Goal: Information Seeking & Learning: Learn about a topic

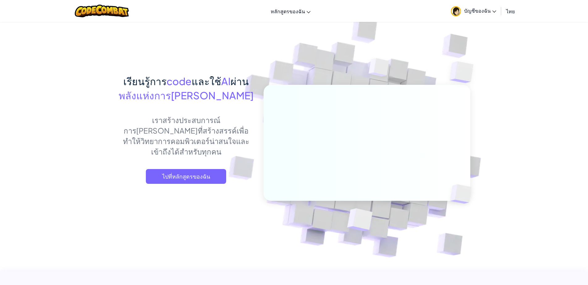
drag, startPoint x: 0, startPoint y: 0, endPoint x: 66, endPoint y: 106, distance: 125.0
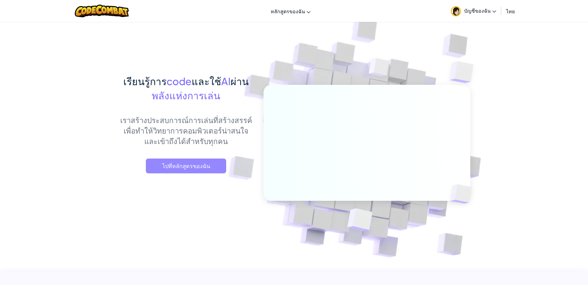
click at [200, 169] on span "ไปที่หลักสูตรของฉัน" at bounding box center [186, 166] width 80 height 15
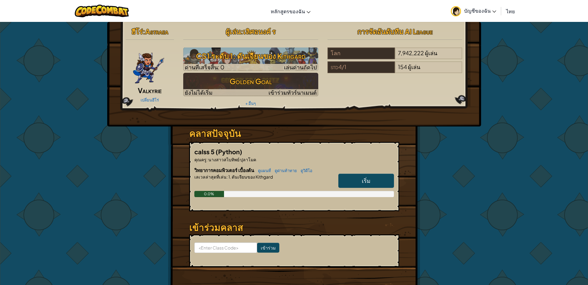
click at [363, 177] on link "เริ่ม" at bounding box center [366, 181] width 56 height 14
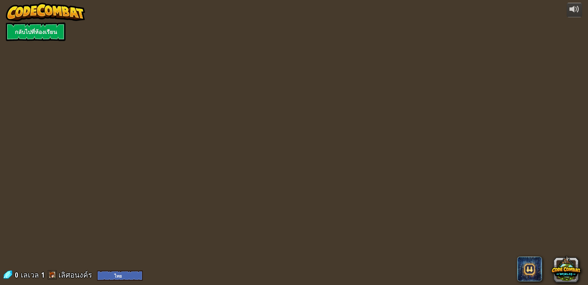
select select "th"
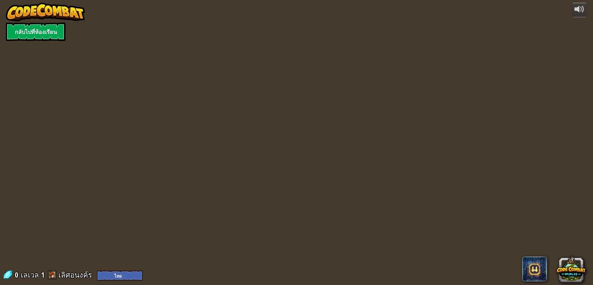
select select "th"
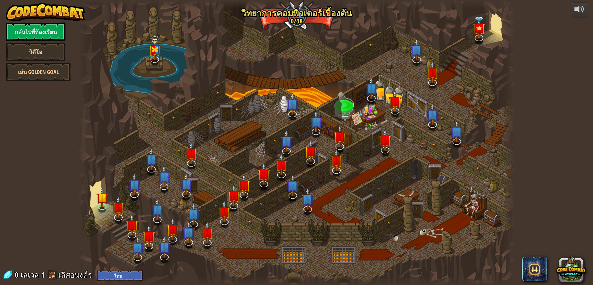
select select "th"
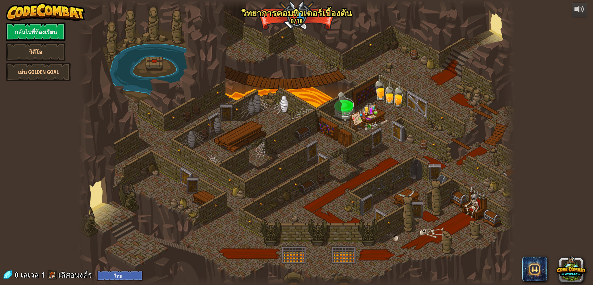
select select "th"
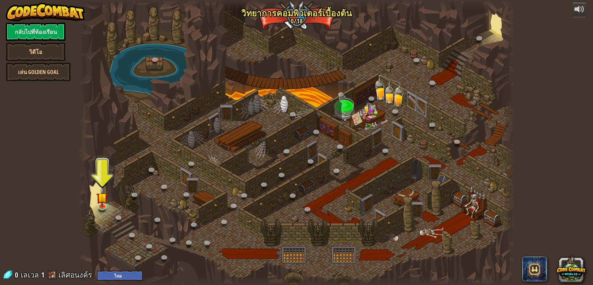
click at [95, 200] on div at bounding box center [296, 142] width 437 height 285
click at [99, 197] on img at bounding box center [102, 192] width 12 height 27
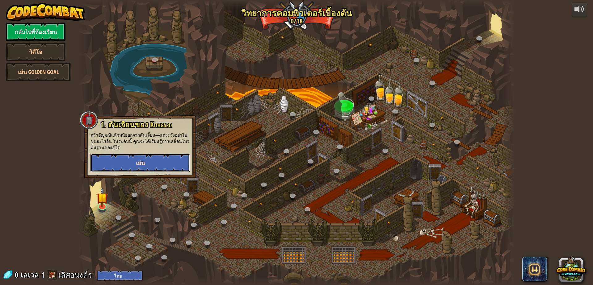
click at [118, 164] on button "เล่น" at bounding box center [140, 163] width 99 height 19
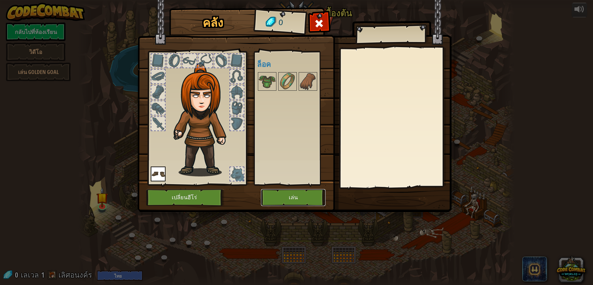
click at [293, 201] on button "เล่น" at bounding box center [293, 197] width 65 height 17
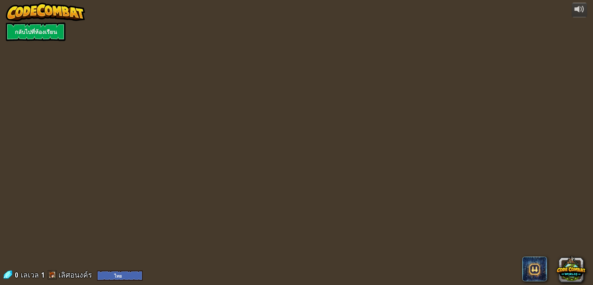
select select "th"
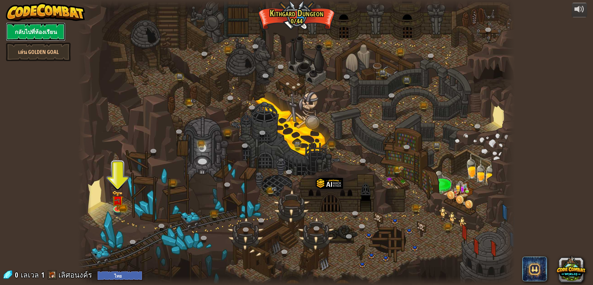
click at [45, 32] on link "กลับไปที่ห้องเรียน" at bounding box center [36, 32] width 60 height 19
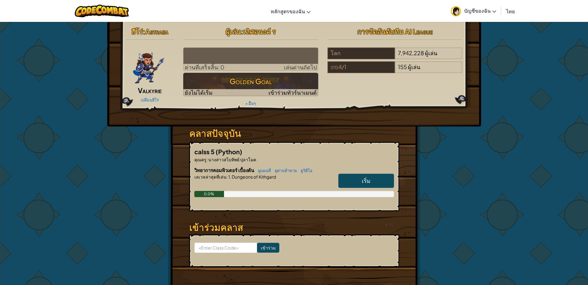
click at [489, 12] on span "บัญชีของฉัน" at bounding box center [480, 10] width 32 height 6
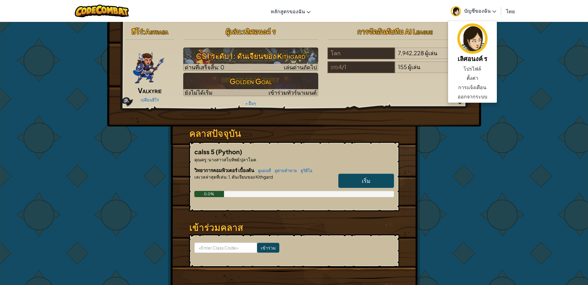
click at [534, 118] on div "ฮีโร่ : Astraea Valkyrie เปลี่ยนฮีโร่ ผู้เล่น : เลิศอนงค์ ร CS1 ระดับ 1: ดันเจี…" at bounding box center [294, 162] width 588 height 280
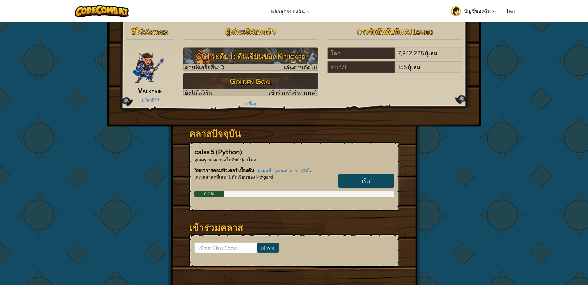
click at [362, 177] on link "เริ่ม" at bounding box center [366, 181] width 56 height 14
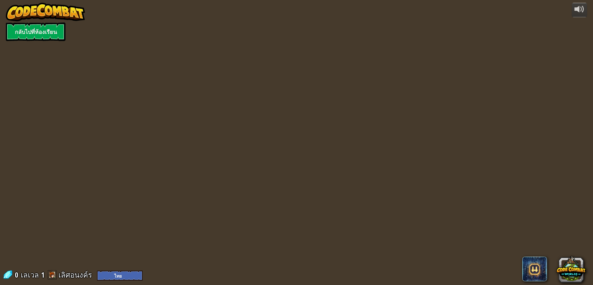
select select "th"
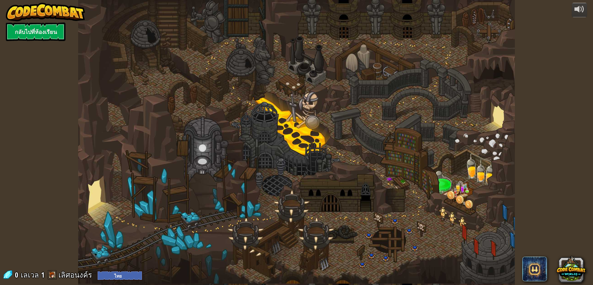
select select "th"
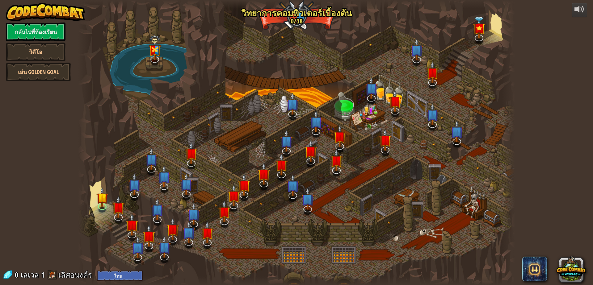
select select "th"
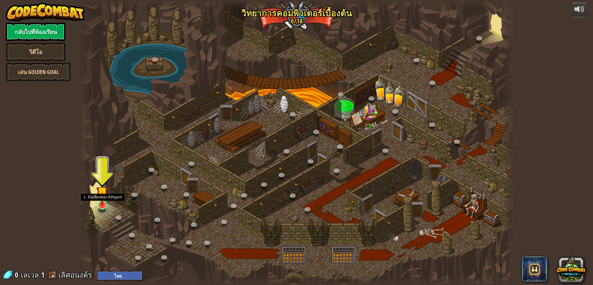
click at [100, 198] on img at bounding box center [102, 192] width 12 height 27
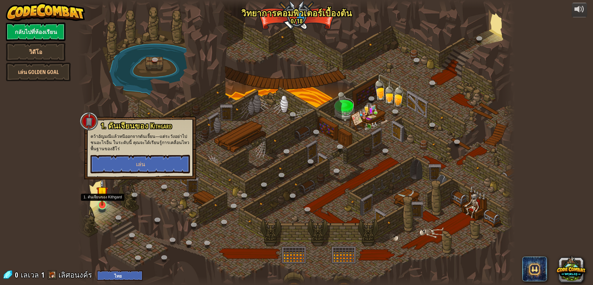
click at [100, 198] on img at bounding box center [102, 192] width 12 height 27
click at [154, 158] on button "เล่น" at bounding box center [140, 164] width 99 height 19
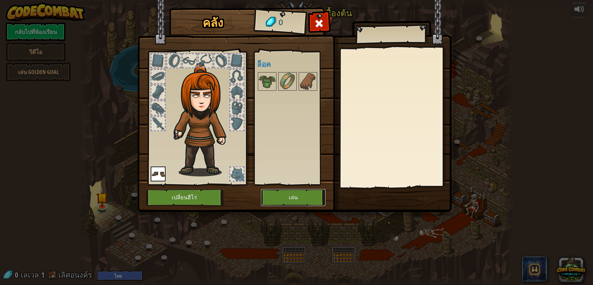
click at [290, 195] on button "เล่น" at bounding box center [293, 197] width 65 height 17
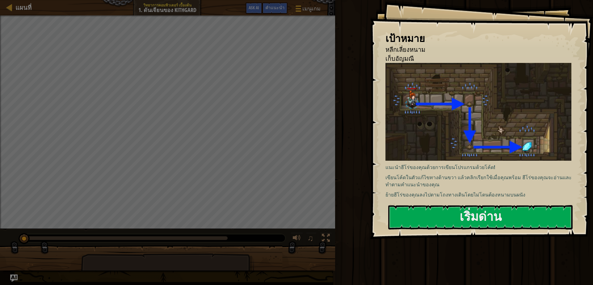
click at [470, 195] on p "ย้ายฮีโร่ของคุณลงไปตามโถงทางเดินโดยไม่โดนต้องหนามบนผนัง" at bounding box center [481, 195] width 191 height 7
click at [470, 221] on button "เริ่มด่าน" at bounding box center [480, 217] width 184 height 24
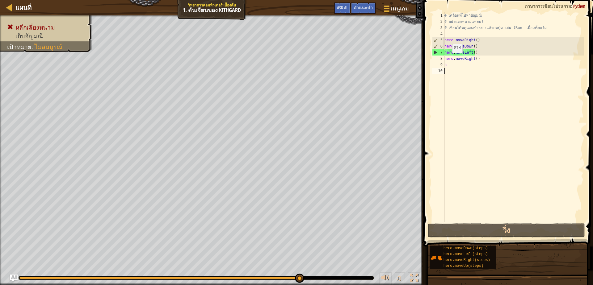
click at [449, 59] on div "# เคลื่อนที่ไปหาอัญมณี # อย่าแตะหนามแหลม! # เขียนโค้ดคุณลงข้างล่างแล้วกดปุ่ม เล…" at bounding box center [513, 123] width 141 height 222
click at [445, 61] on div "# เคลื่อนที่ไปหาอัญมณี # อย่าแตะหนามแหลม! # เขียนโค้ดคุณลงข้างล่างแล้วกดปุ่ม เล…" at bounding box center [513, 123] width 141 height 222
click at [441, 57] on div "8" at bounding box center [438, 59] width 12 height 6
click at [431, 62] on div "hero.moveRight() 1 2 3 4 5 6 7 8 9 10 # เคลื่อนที่ไปหาอัญมณี # อย่าแตะหนามแหลม!…" at bounding box center [507, 117] width 153 height 210
click at [425, 64] on span at bounding box center [509, 114] width 175 height 265
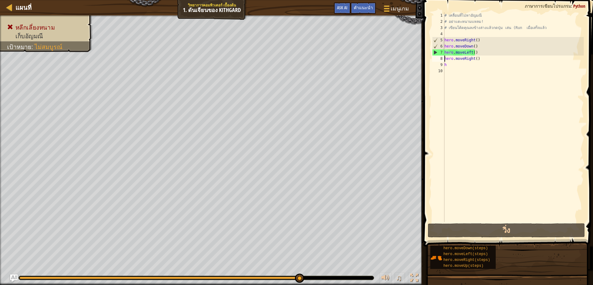
click at [452, 66] on div "# เคลื่อนที่ไปหาอัญมณี # อย่าแตะหนามแหลม! # เขียนโค้ดคุณลงข้างล่างแล้วกดปุ่ม เล…" at bounding box center [513, 123] width 141 height 222
type textarea "h"
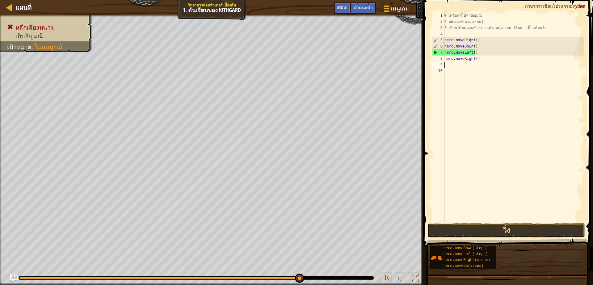
type textarea "h"
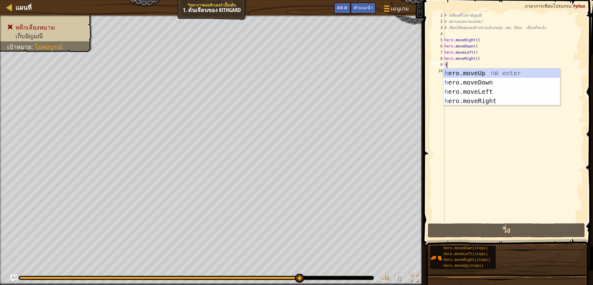
scroll to position [1, 2]
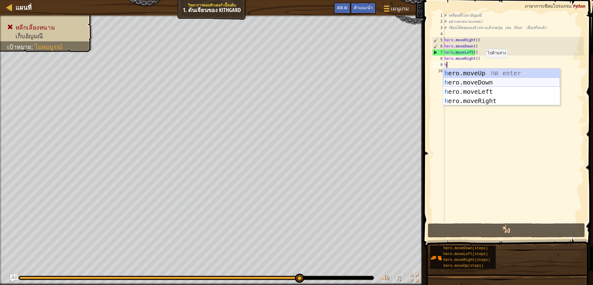
drag, startPoint x: 479, startPoint y: 82, endPoint x: 467, endPoint y: 78, distance: 12.9
click at [477, 82] on div "h ero.moveUp กด enter h ero.moveDown กด enter h ero.moveLeft กด enter h ero.mov…" at bounding box center [501, 97] width 117 height 56
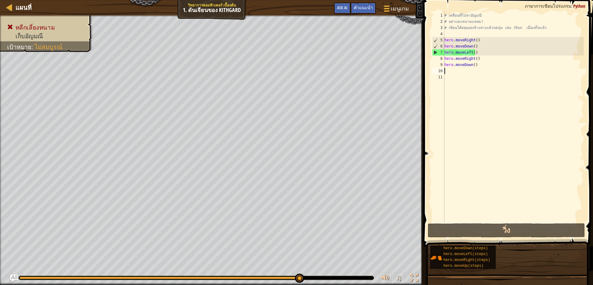
scroll to position [1, 0]
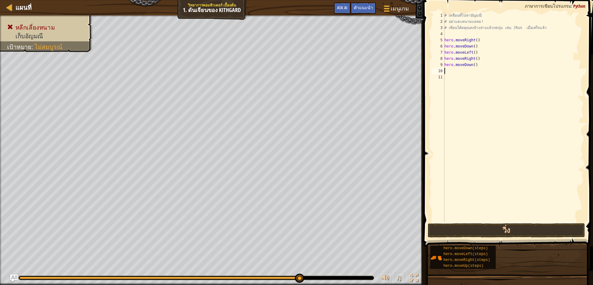
click at [450, 70] on div "# เคลื่อนที่ไปหาอัญมณี # อย่าแตะหนามแหลม! # เขียนโค้ดคุณลงข้างล่างแล้วกดปุ่ม เล…" at bounding box center [513, 123] width 141 height 222
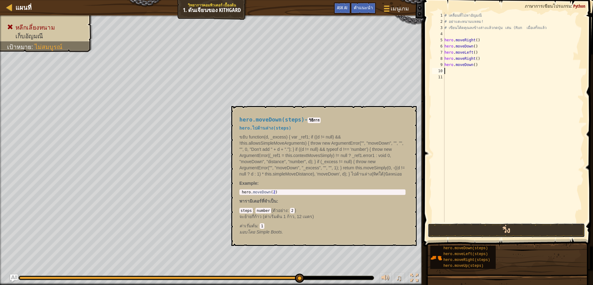
click at [455, 228] on button "วิ่ง" at bounding box center [506, 231] width 157 height 14
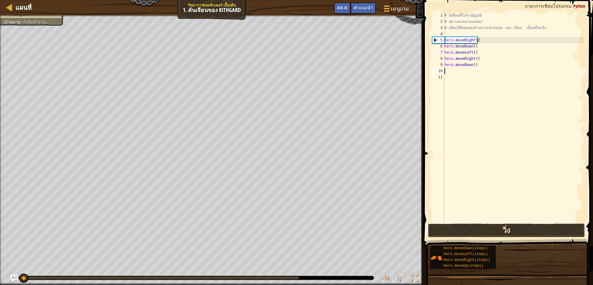
click at [455, 228] on button "วิ่ง" at bounding box center [506, 231] width 157 height 14
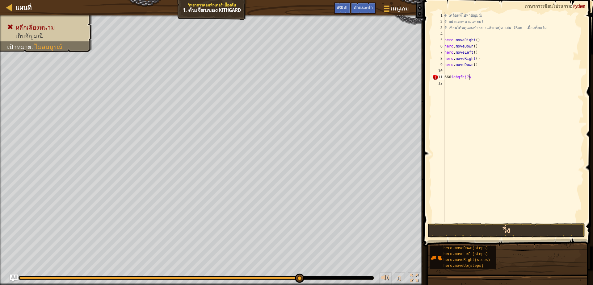
scroll to position [1, 12]
type textarea "6"
type textarea "h"
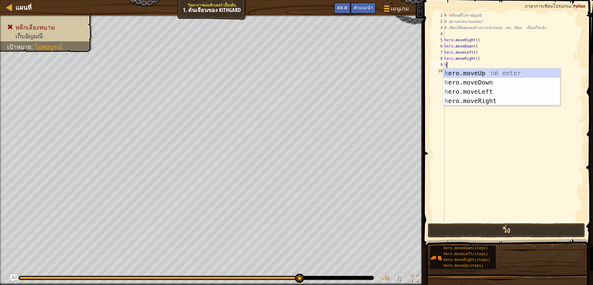
scroll to position [1, 2]
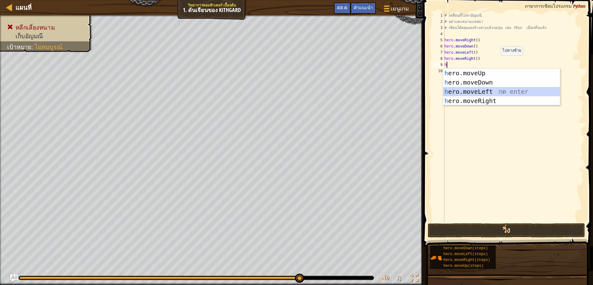
click at [488, 87] on div "h ero.moveUp กด enter h ero.moveDown กด enter h ero.moveLeft กด enter h ero.mov…" at bounding box center [501, 97] width 117 height 56
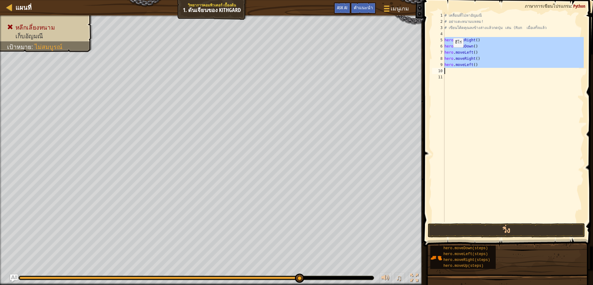
drag, startPoint x: 436, startPoint y: 37, endPoint x: 438, endPoint y: 70, distance: 33.5
type textarea "hero.moveLeft()"
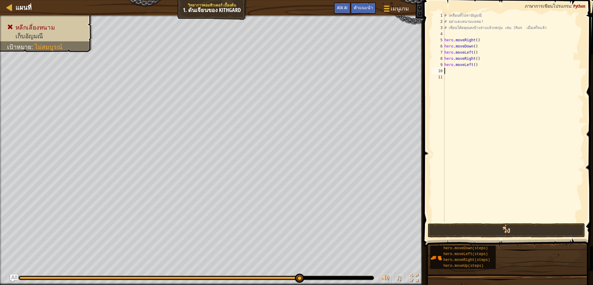
click at [460, 82] on div "# เคลื่อนที่ไปหาอัญมณี # อย่าแตะหนามแหลม! # เขียนโค้ดคุณลงข้างล่างแล้วกดปุ่ม เล…" at bounding box center [513, 123] width 141 height 222
click at [541, 234] on button "วิ่ง" at bounding box center [506, 231] width 157 height 14
click at [538, 238] on span at bounding box center [509, 114] width 175 height 265
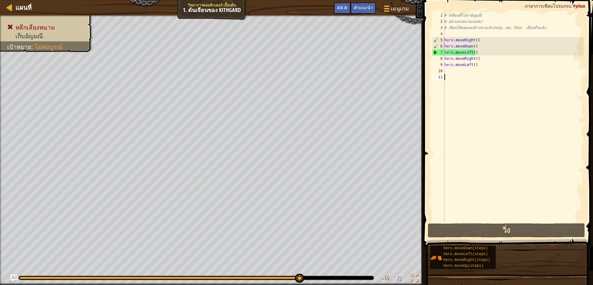
click at [442, 62] on div "9" at bounding box center [438, 65] width 12 height 6
click at [480, 65] on div "# เคลื่อนที่ไปหาอัญมณี # อย่าแตะหนามแหลม! # เขียนโค้ดคุณลงข้างล่างแล้วกดปุ่ม เล…" at bounding box center [513, 123] width 141 height 222
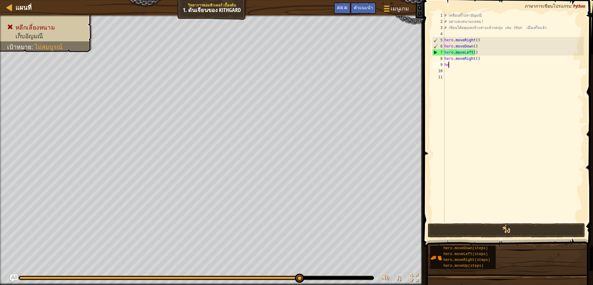
type textarea "h"
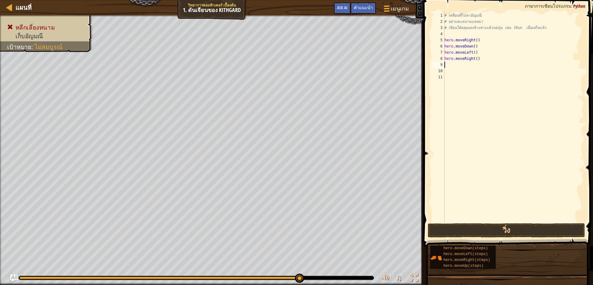
type textarea "h"
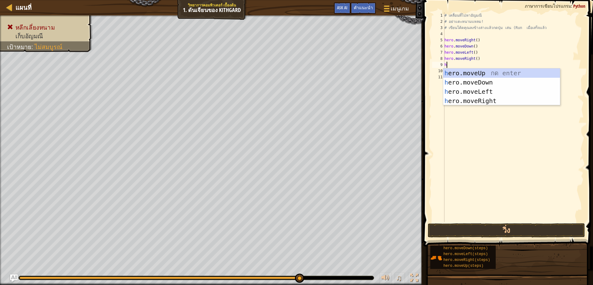
scroll to position [1, 2]
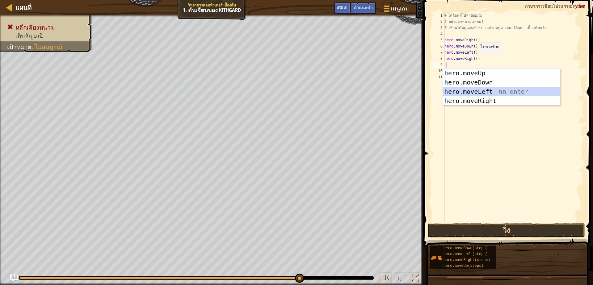
click at [475, 91] on div "h ero.moveUp กด enter h ero.moveDown กด enter h ero.moveLeft กด enter h ero.mov…" at bounding box center [501, 97] width 117 height 56
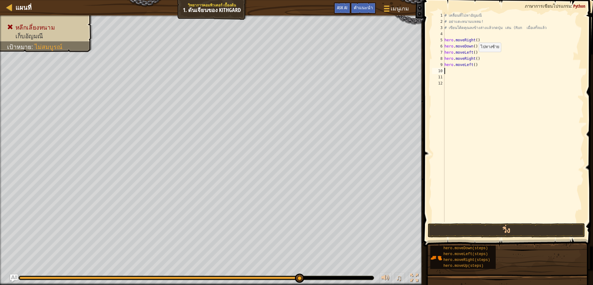
scroll to position [1, 0]
click at [449, 71] on div "# เคลื่อนที่ไปหาอัญมณี # อย่าแตะหนามแหลม! # เขียนโค้ดคุณลงข้างล่างแล้วกดปุ่ม เล…" at bounding box center [513, 123] width 141 height 222
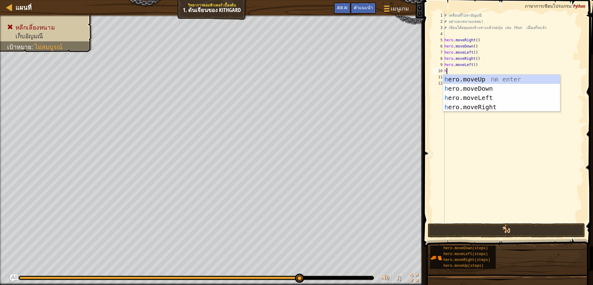
scroll to position [1, 2]
type textarea "h"
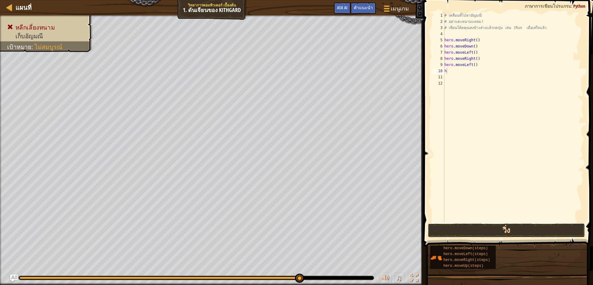
click at [449, 229] on button "วิ่ง" at bounding box center [506, 231] width 157 height 14
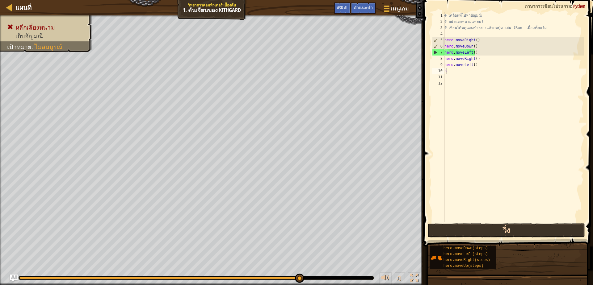
scroll to position [1, 0]
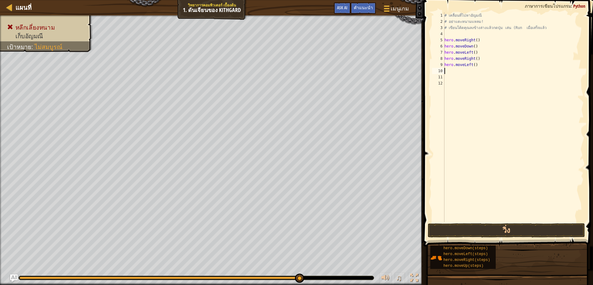
click at [477, 60] on div "# เคลื่อนที่ไปหาอัญมณี # อย่าแตะหนามแหลม! # เขียนโค้ดคุณลงข้างล่างแล้วกดปุ่ม เล…" at bounding box center [513, 123] width 141 height 222
click at [481, 65] on div "# เคลื่อนที่ไปหาอัญมณี # อย่าแตะหนามแหลม! # เขียนโค้ดคุณลงข้างล่างแล้วกดปุ่ม เล…" at bounding box center [513, 123] width 141 height 222
type textarea "h"
click at [489, 233] on button "วิ่ง" at bounding box center [506, 231] width 157 height 14
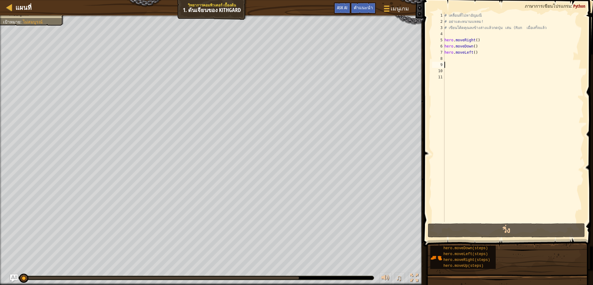
click at [444, 56] on div "8" at bounding box center [438, 59] width 12 height 6
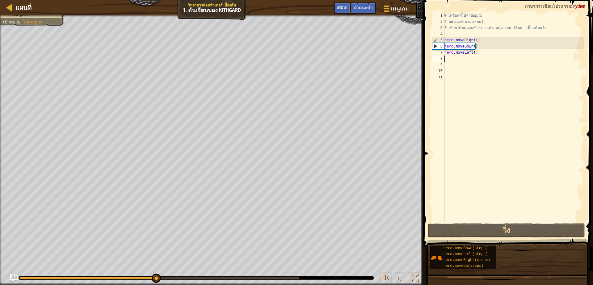
click at [444, 56] on div "8" at bounding box center [438, 59] width 12 height 6
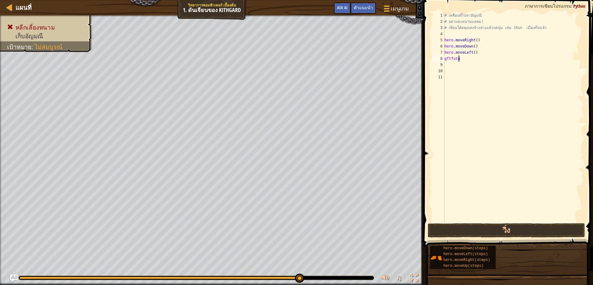
scroll to position [1, 5]
type textarea "g"
click at [478, 233] on button "วิ่ง" at bounding box center [506, 231] width 157 height 14
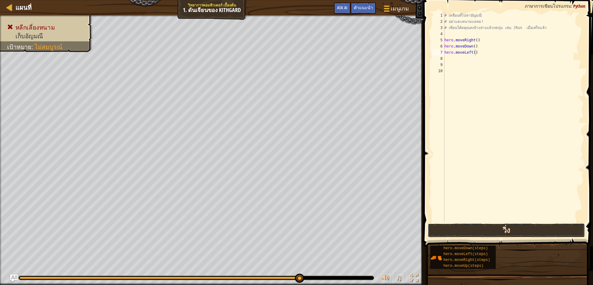
click at [475, 233] on button "วิ่ง" at bounding box center [506, 231] width 157 height 14
type textarea "h"
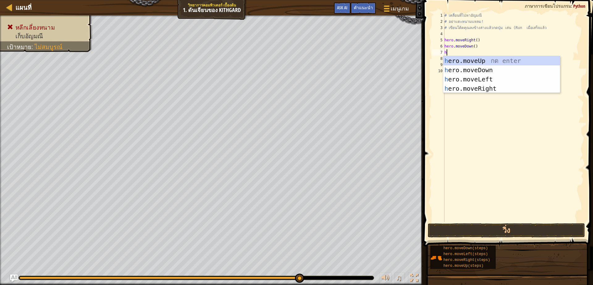
scroll to position [1, 2]
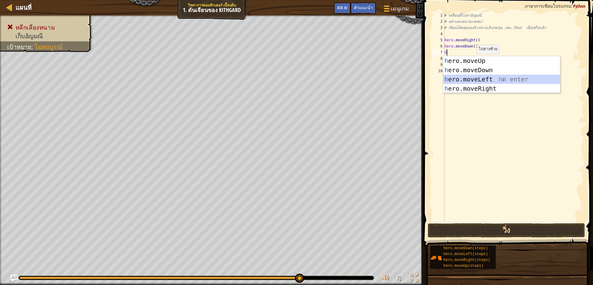
click at [479, 81] on div "h ero.moveUp กด enter h ero.moveDown กด enter h ero.moveLeft กด enter h ero.mov…" at bounding box center [501, 84] width 117 height 56
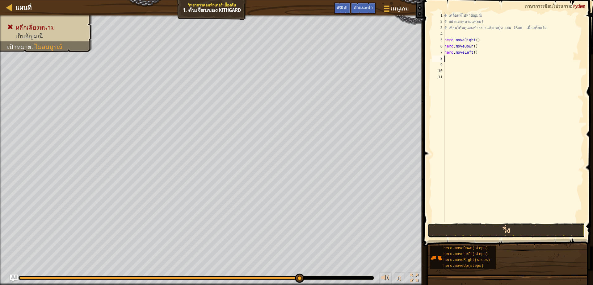
click at [483, 225] on button "วิ่ง" at bounding box center [506, 231] width 157 height 14
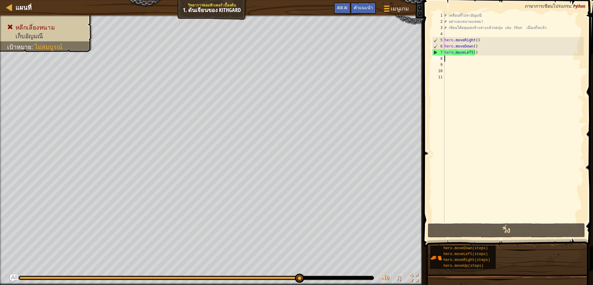
click at [475, 53] on div "# เคลื่อนที่ไปหาอัญมณี # อย่าแตะหนามแหลม! # เขียนโค้ดคุณลงข้างล่างแล้วกดปุ่ม เล…" at bounding box center [513, 123] width 141 height 222
drag, startPoint x: 475, startPoint y: 53, endPoint x: 478, endPoint y: 80, distance: 26.7
click at [475, 57] on div "# เคลื่อนที่ไปหาอัญมณี # อย่าแตะหนามแหลม! # เขียนโค้ดคุณลงข้างล่างแล้วกดปุ่ม เล…" at bounding box center [513, 123] width 141 height 222
click at [471, 53] on div "# เคลื่อนที่ไปหาอัญมณี # อย่าแตะหนามแหลม! # เขียนโค้ดคุณลงข้างล่างแล้วกดปุ่ม เล…" at bounding box center [513, 123] width 141 height 222
click at [475, 53] on div "# เคลื่อนที่ไปหาอัญมณี # อย่าแตะหนามแหลม! # เขียนโค้ดคุณลงข้างล่างแล้วกดปุ่ม เล…" at bounding box center [513, 123] width 141 height 222
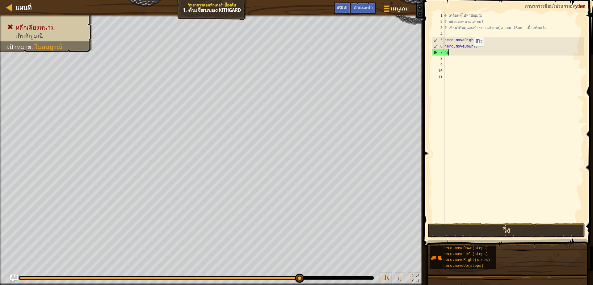
type textarea "h"
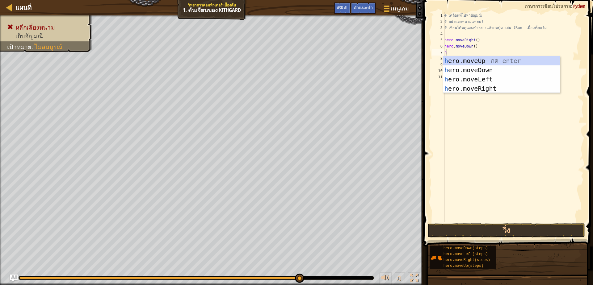
type textarea "h"
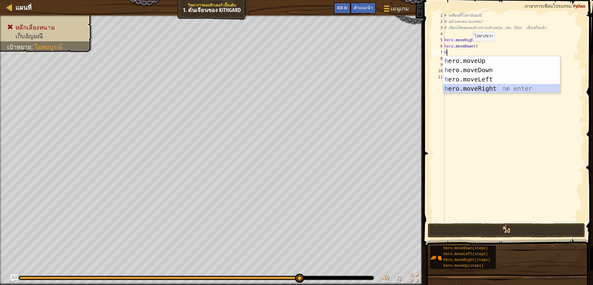
click at [495, 84] on div "h ero.moveUp กด enter h ero.moveDown กด enter h ero.moveLeft กด enter h ero.mov…" at bounding box center [501, 84] width 117 height 56
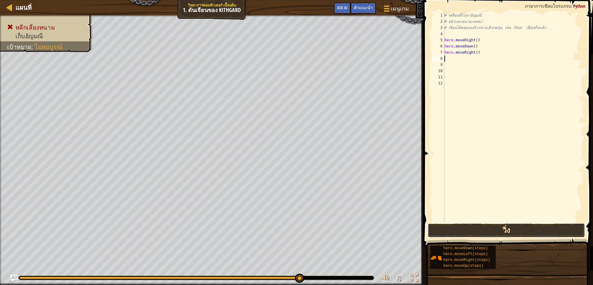
click at [440, 227] on button "วิ่ง" at bounding box center [506, 231] width 157 height 14
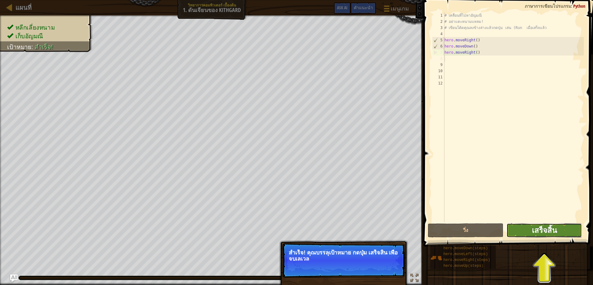
click at [541, 230] on span "เสร็จสิ้น" at bounding box center [544, 230] width 25 height 10
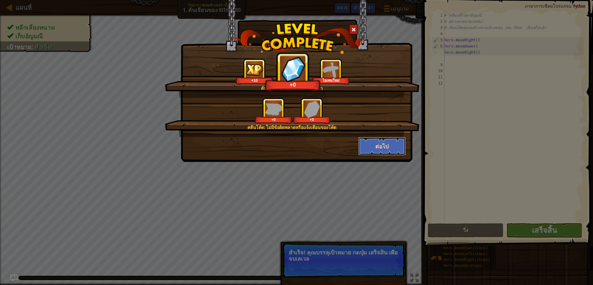
click at [383, 143] on button "ต่อไป" at bounding box center [382, 146] width 48 height 19
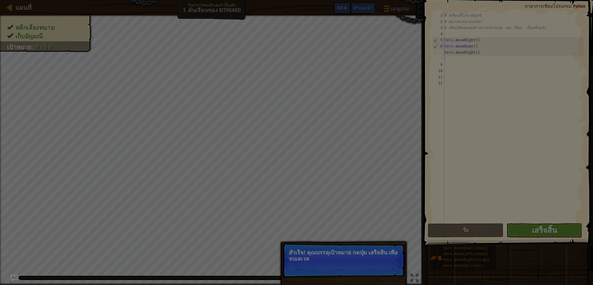
click at [380, 144] on div at bounding box center [296, 142] width 593 height 285
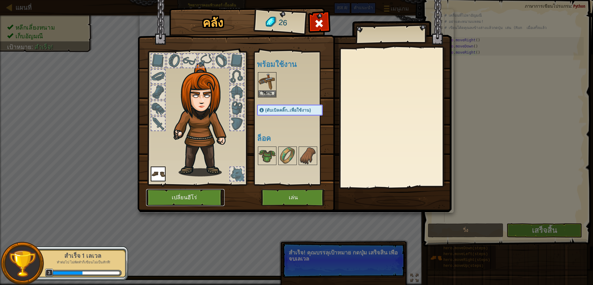
click at [197, 191] on button "เปลี่ยนฮีโร่" at bounding box center [185, 197] width 78 height 17
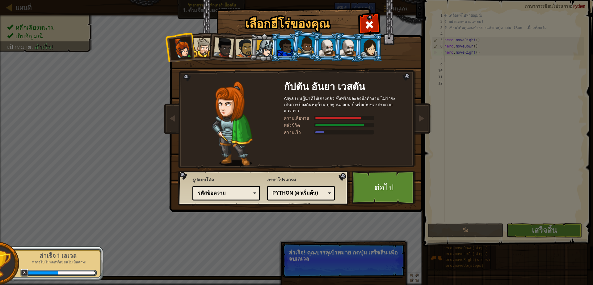
click at [365, 47] on div at bounding box center [369, 47] width 16 height 17
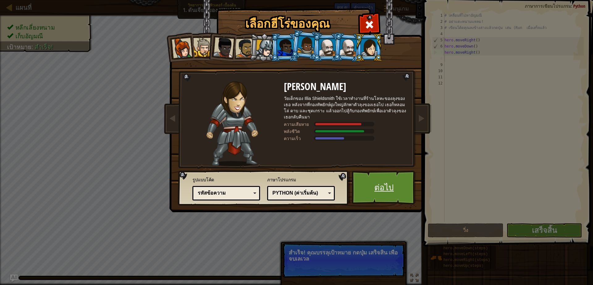
click at [376, 188] on link "ต่อไป" at bounding box center [384, 188] width 65 height 34
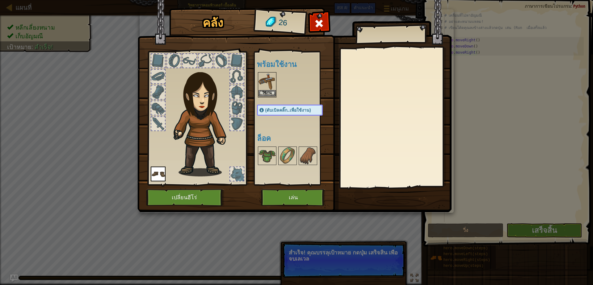
click at [264, 89] on img at bounding box center [267, 81] width 17 height 17
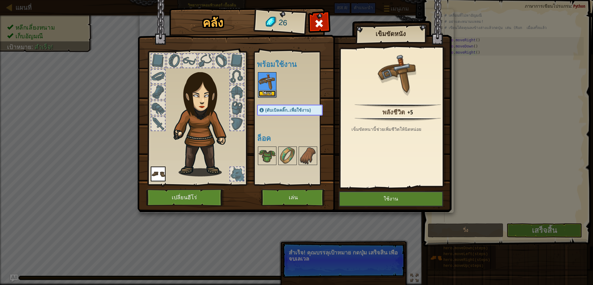
click at [268, 91] on button "ใช้งาน" at bounding box center [267, 94] width 17 height 6
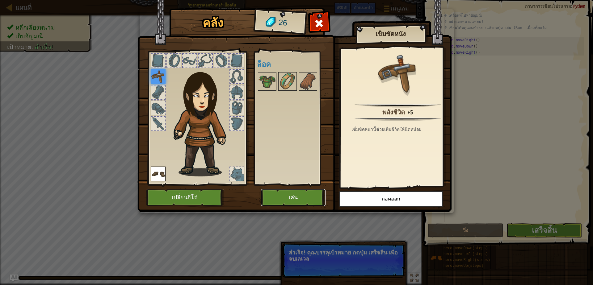
click at [303, 196] on button "เล่น" at bounding box center [293, 197] width 65 height 17
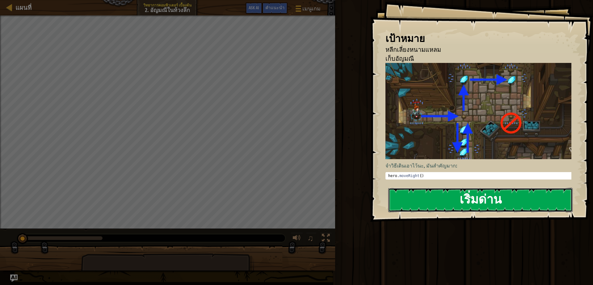
click at [431, 199] on button "เริ่มด่าน" at bounding box center [480, 200] width 184 height 24
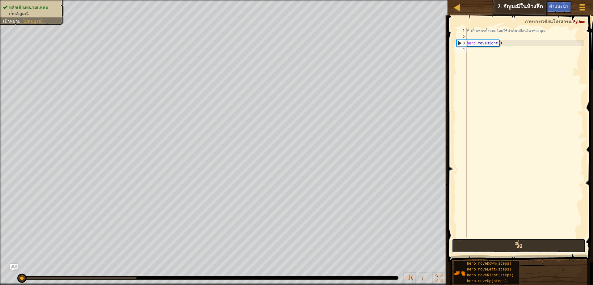
click at [500, 249] on button "วิ่ง" at bounding box center [519, 246] width 134 height 14
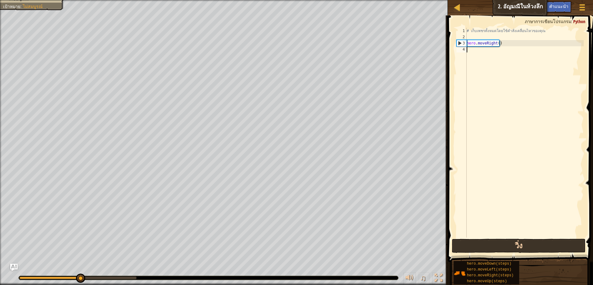
type textarea "h"
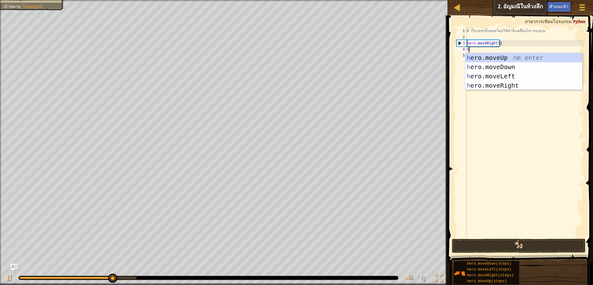
scroll to position [1, 1]
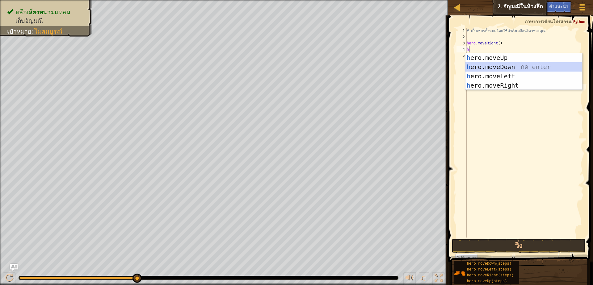
click at [482, 65] on div "h ero.moveUp กด enter h ero.moveDown กด enter h ero.moveLeft กด enter h ero.mov…" at bounding box center [524, 81] width 117 height 56
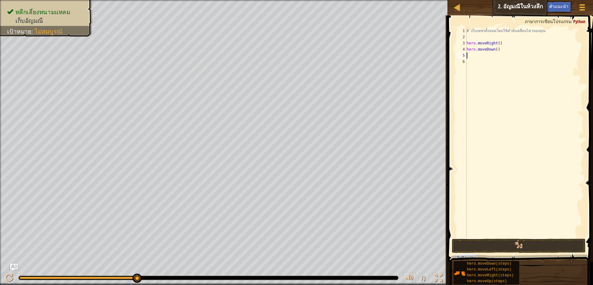
scroll to position [1, 0]
click at [531, 246] on button "วิ่ง" at bounding box center [519, 246] width 134 height 14
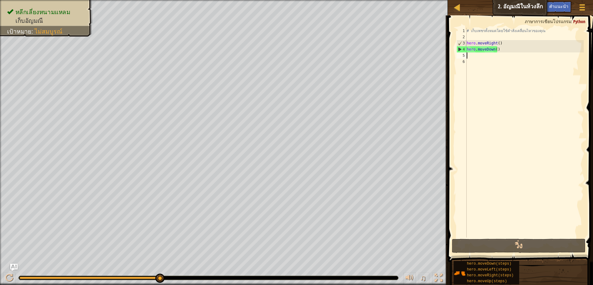
type textarea "h"
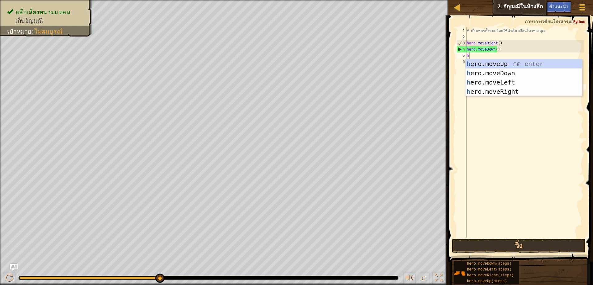
scroll to position [1, 1]
click at [491, 94] on div "h ero.moveUp กด enter h ero.moveDown กด enter h ero.moveLeft กด enter h ero.mov…" at bounding box center [524, 87] width 117 height 56
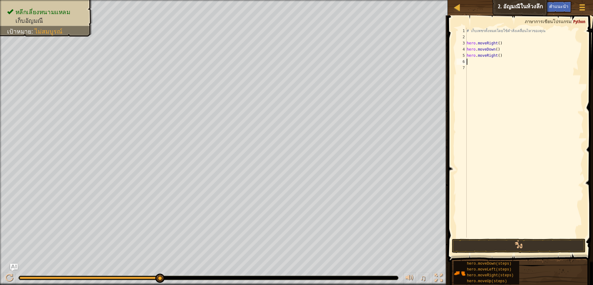
scroll to position [1, 0]
type textarea "h"
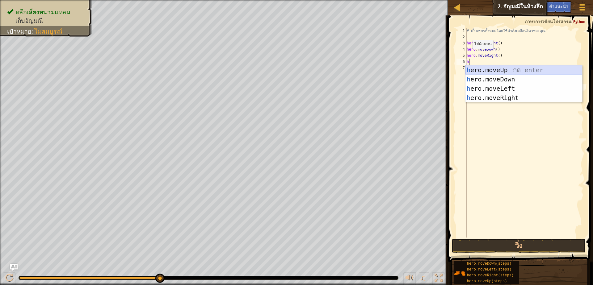
click at [475, 67] on div "h ero.moveUp กด enter h ero.moveDown กด enter h ero.moveLeft กด enter h ero.mov…" at bounding box center [524, 93] width 117 height 56
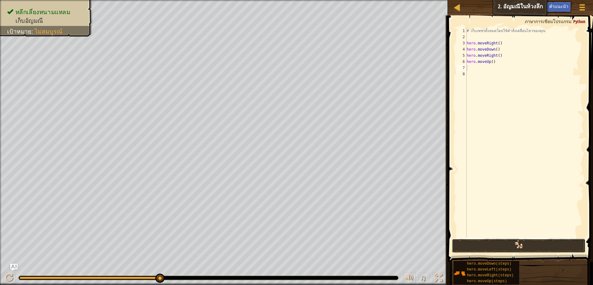
drag, startPoint x: 529, startPoint y: 249, endPoint x: 524, endPoint y: 244, distance: 7.4
click at [529, 250] on button "วิ่ง" at bounding box center [519, 246] width 134 height 14
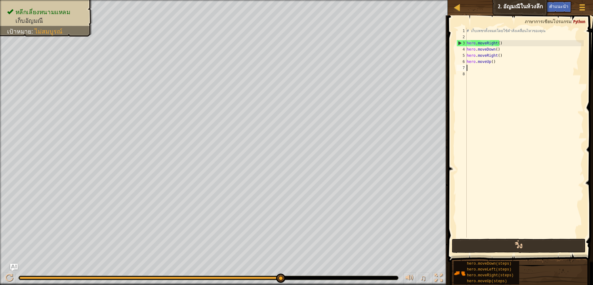
type textarea "h"
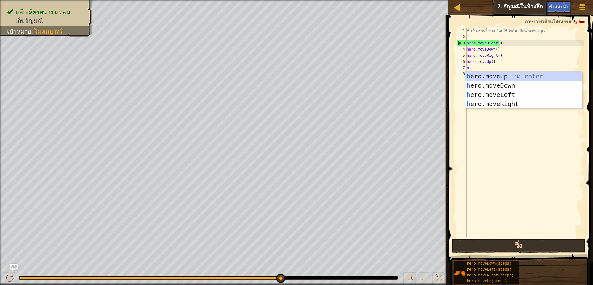
scroll to position [1, 1]
click at [498, 76] on div "h ero.moveUp กด enter h ero.moveDown กด enter h ero.moveLeft กด enter h ero.mov…" at bounding box center [524, 100] width 117 height 56
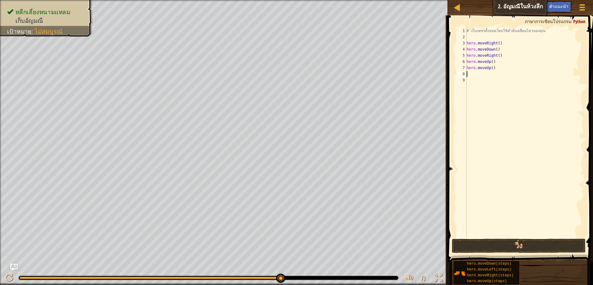
type textarea "h"
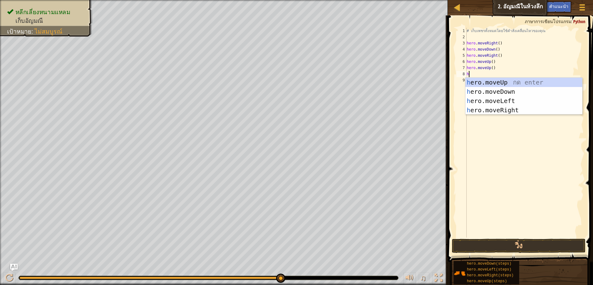
scroll to position [1, 1]
click at [480, 111] on div "h ero.moveUp กด enter h ero.moveDown กด enter h ero.moveLeft กด enter h ero.mov…" at bounding box center [524, 106] width 117 height 56
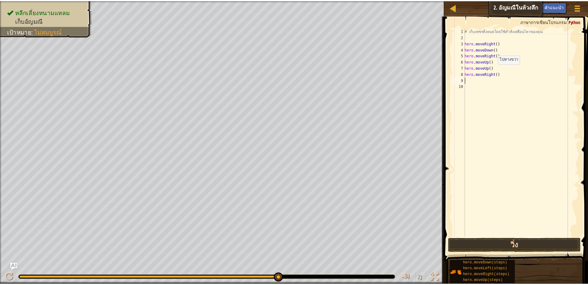
scroll to position [1, 0]
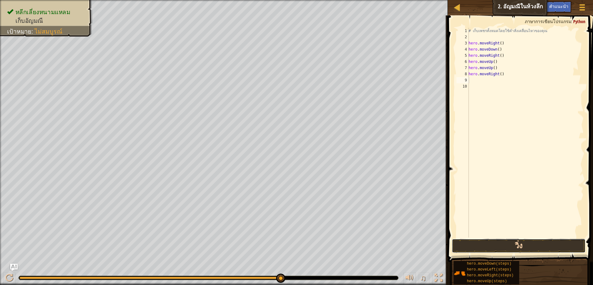
click at [552, 244] on button "วิ่ง" at bounding box center [519, 246] width 134 height 14
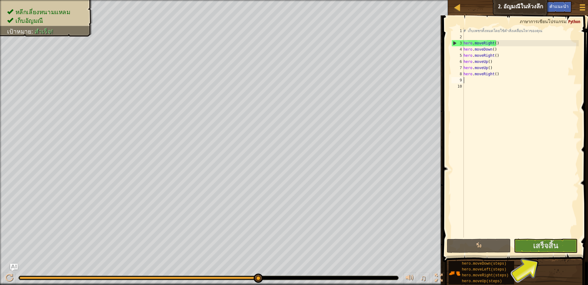
type textarea "h"
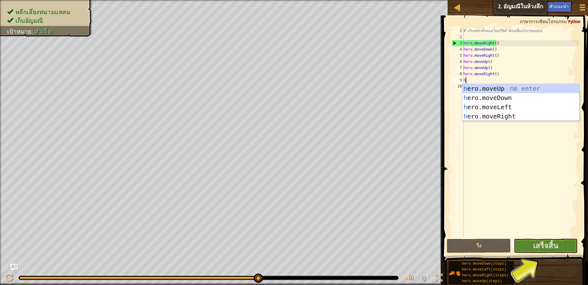
scroll to position [1, 1]
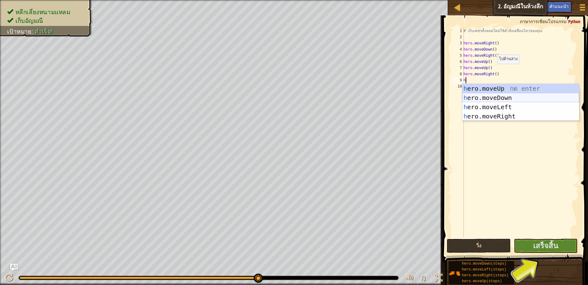
click at [507, 100] on div "h ero.moveUp กด enter h ero.moveDown กด enter h ero.moveLeft กด enter h ero.mov…" at bounding box center [520, 112] width 117 height 56
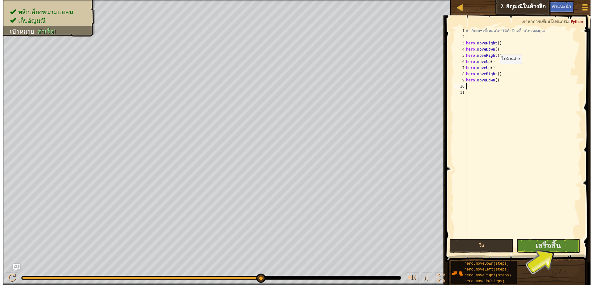
scroll to position [1, 0]
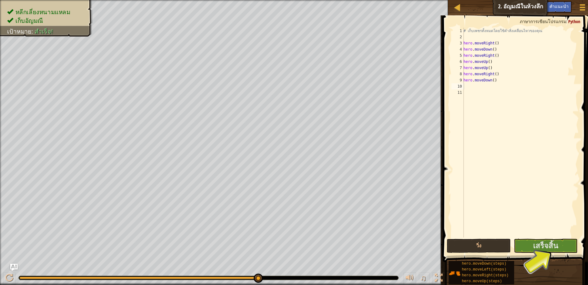
click at [544, 238] on span at bounding box center [516, 130] width 150 height 265
click at [544, 247] on span "เสร็จสิ้น" at bounding box center [545, 246] width 25 height 10
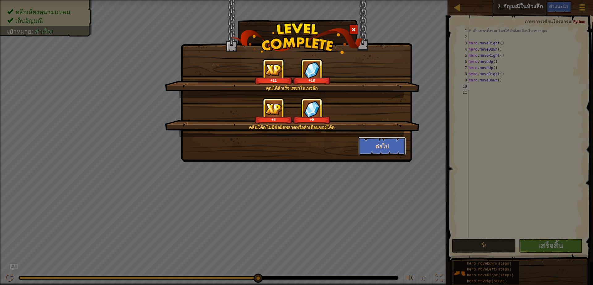
click at [380, 143] on button "ต่อไป" at bounding box center [382, 146] width 48 height 19
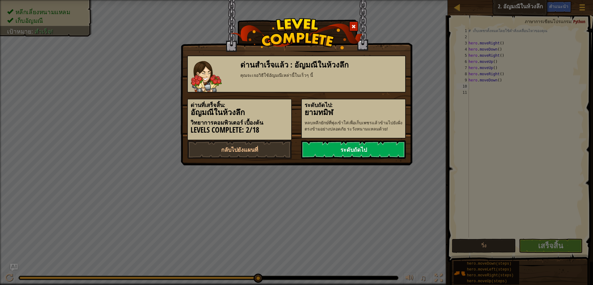
click at [382, 145] on link "ระดับถัดไป" at bounding box center [353, 150] width 105 height 19
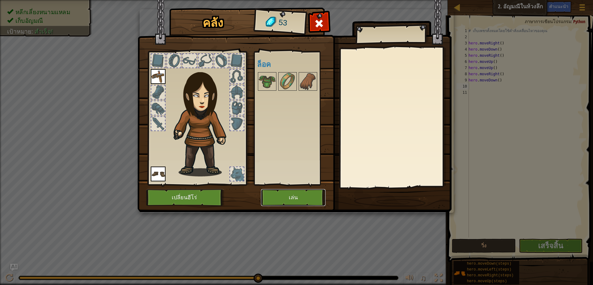
click at [268, 199] on button "เล่น" at bounding box center [293, 197] width 65 height 17
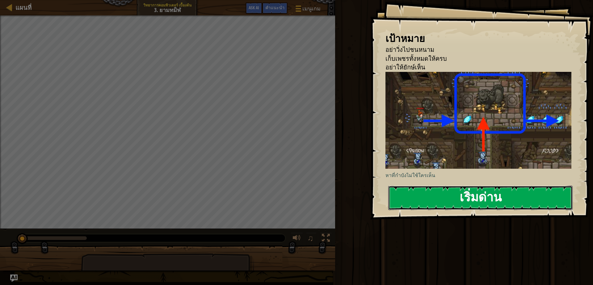
click at [438, 200] on button "เริ่มด่าน" at bounding box center [480, 198] width 184 height 24
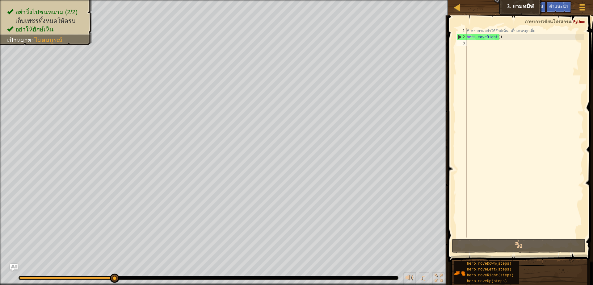
type textarea "h"
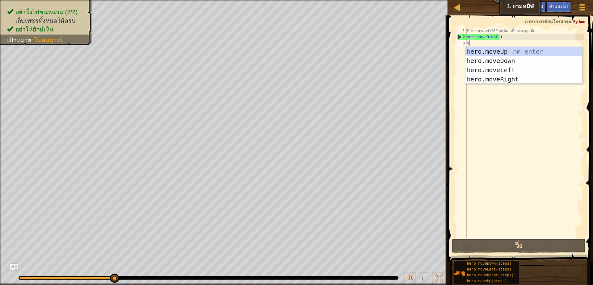
scroll to position [1, 1]
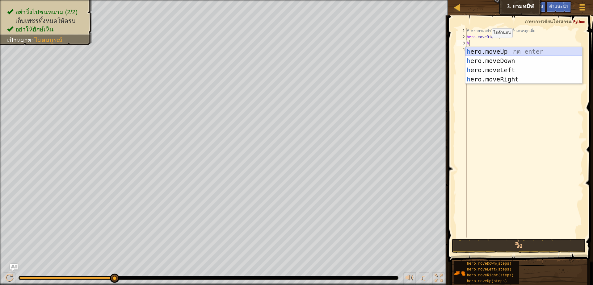
click at [495, 50] on div "h ero.moveUp กด enter h ero.moveDown กด enter h ero.moveLeft กด enter h ero.mov…" at bounding box center [524, 75] width 117 height 56
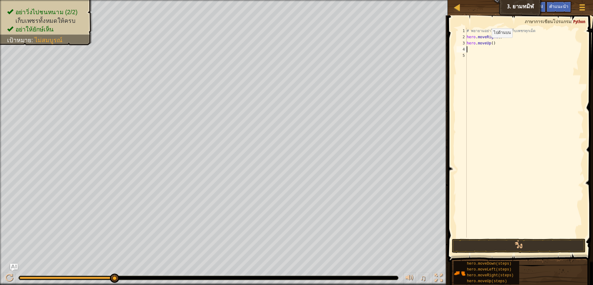
scroll to position [1, 0]
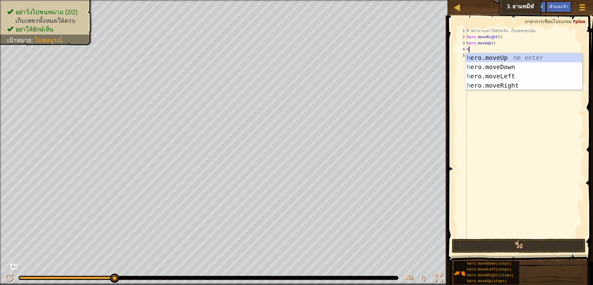
type textarea "h"
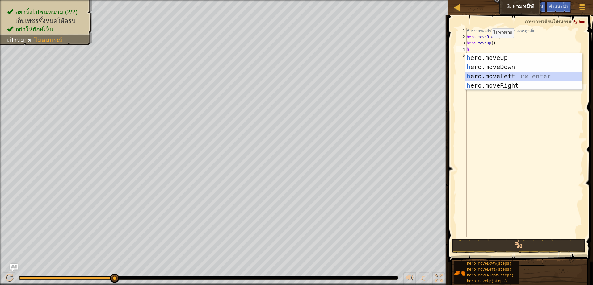
click at [489, 75] on div "h ero.moveUp กด enter h ero.moveDown กด enter h ero.moveLeft กด enter h ero.mov…" at bounding box center [524, 81] width 117 height 56
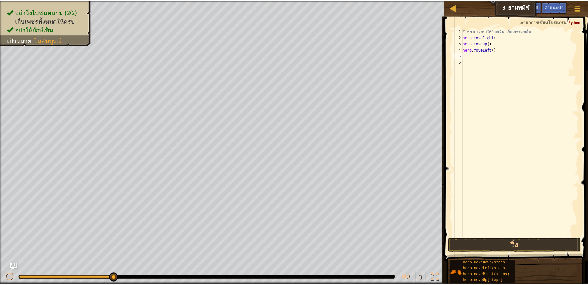
scroll to position [1, 0]
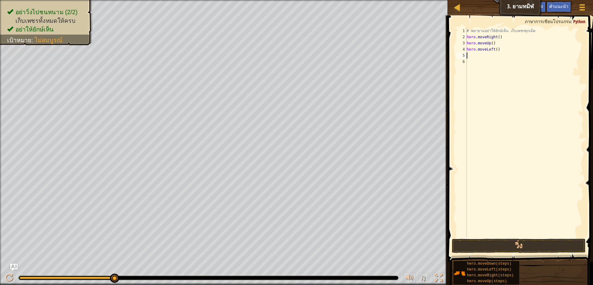
click at [498, 49] on div "# พยายามอย่าให้ยักษ์เห็น เก็บเพชรทุกเม็ด hero . moveRight ( ) hero . moveUp ( )…" at bounding box center [525, 139] width 118 height 222
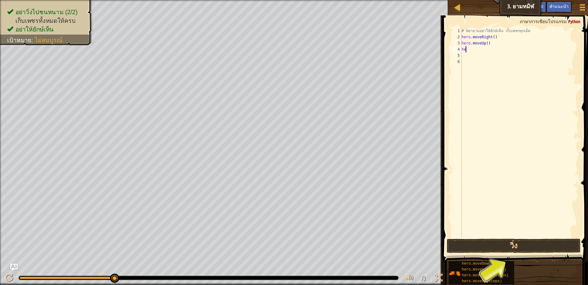
type textarea "h"
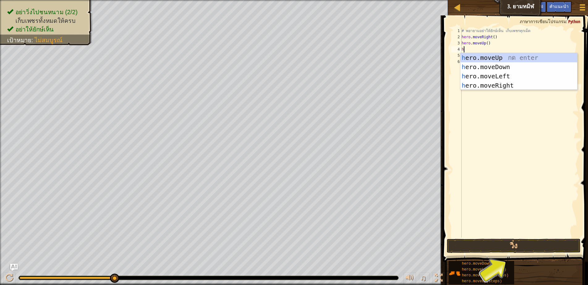
scroll to position [1, 1]
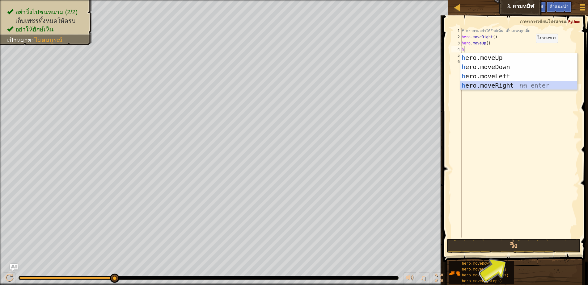
click at [521, 88] on div "h ero.moveUp กด enter h ero.moveDown กด enter h ero.moveLeft กด enter h ero.mov…" at bounding box center [518, 81] width 117 height 56
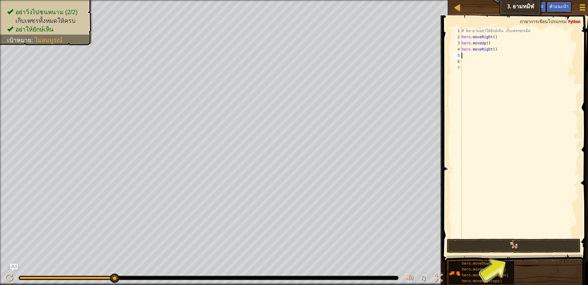
type textarea "h"
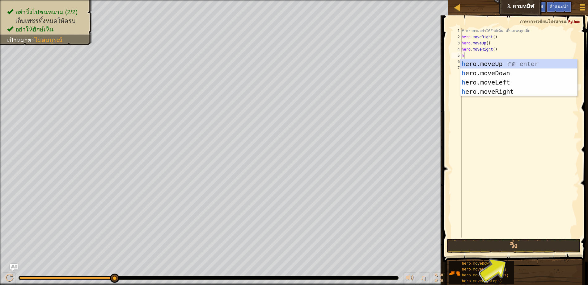
scroll to position [1, 1]
click at [486, 70] on div "h ero.moveUp กด enter h ero.moveDown กด enter h ero.moveLeft กด enter h ero.mov…" at bounding box center [518, 87] width 117 height 56
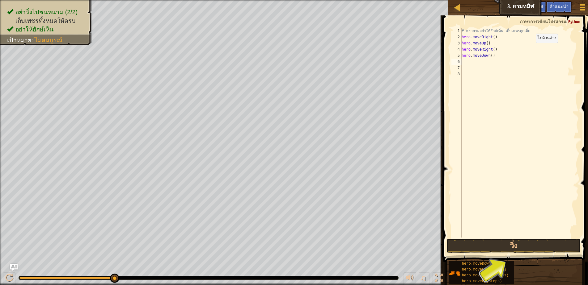
scroll to position [1, 0]
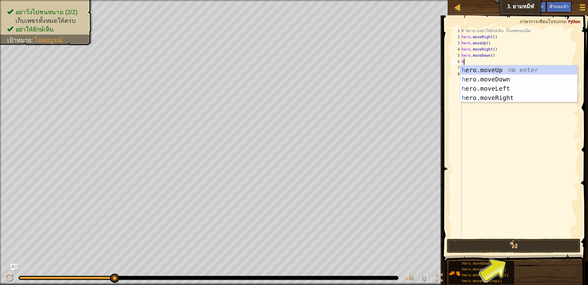
type textarea "h"
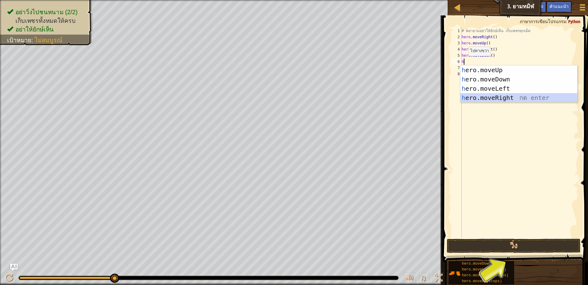
click at [484, 101] on div "h ero.moveUp กด enter h ero.moveDown กด enter h ero.moveLeft กด enter h ero.mov…" at bounding box center [518, 93] width 117 height 56
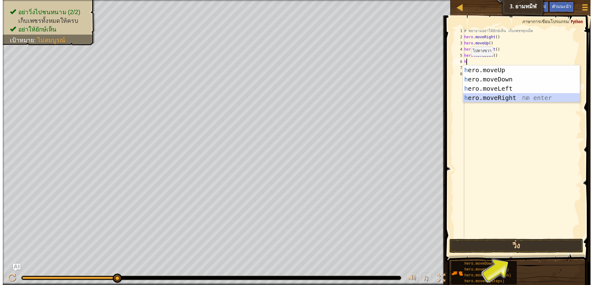
scroll to position [1, 0]
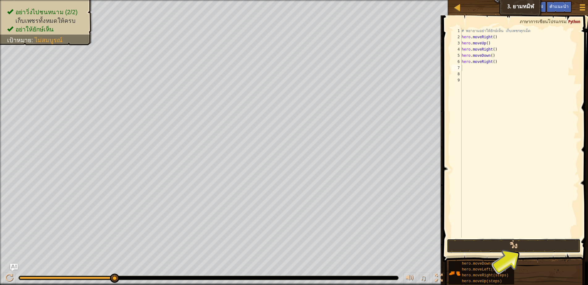
click at [537, 247] on button "วิ่ง" at bounding box center [514, 246] width 134 height 14
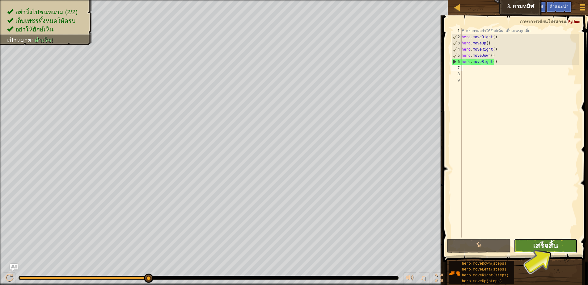
click at [546, 246] on span "เสร็จสิ้น" at bounding box center [545, 246] width 25 height 10
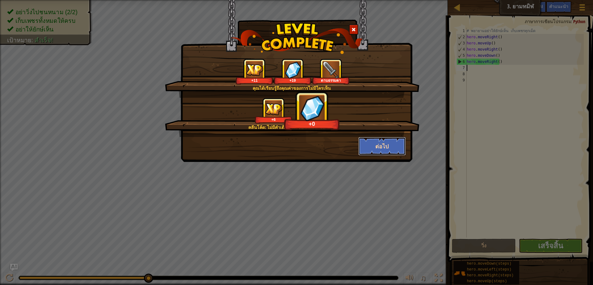
click at [380, 139] on button "ต่อไป" at bounding box center [382, 146] width 48 height 19
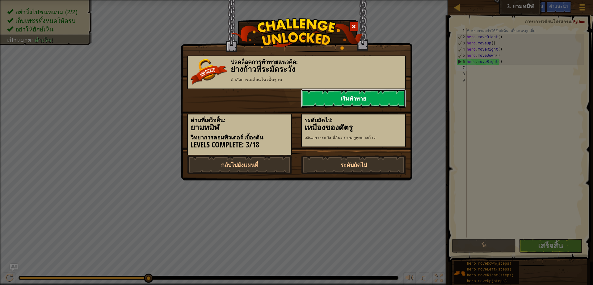
click at [379, 94] on link "เริ่มท้าทาย" at bounding box center [353, 98] width 105 height 19
